Goal: Navigation & Orientation: Find specific page/section

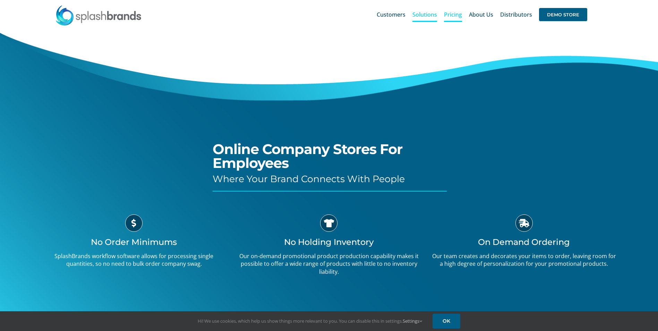
click at [454, 14] on span "Pricing" at bounding box center [453, 15] width 18 height 6
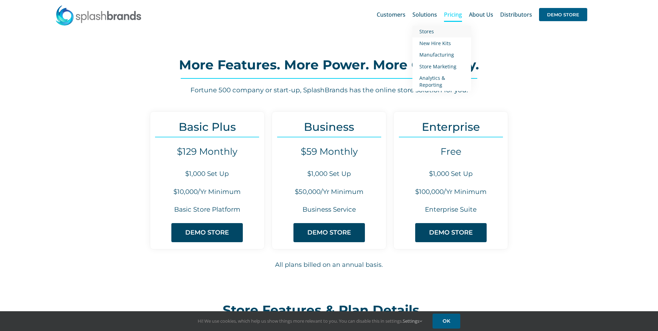
click at [427, 33] on span "Stores" at bounding box center [426, 31] width 15 height 7
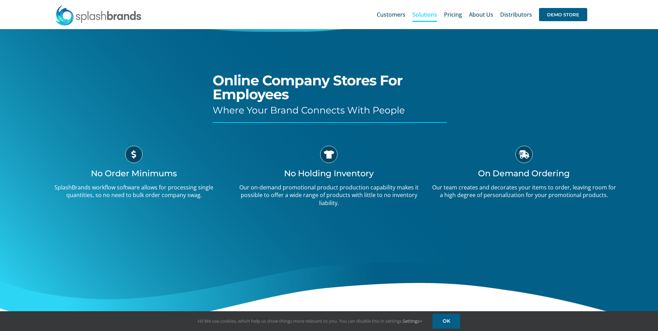
scroll to position [69, 0]
